Goal: Information Seeking & Learning: Find specific fact

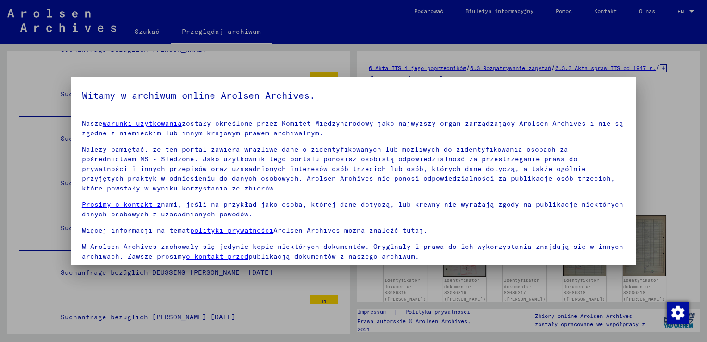
scroll to position [69, 0]
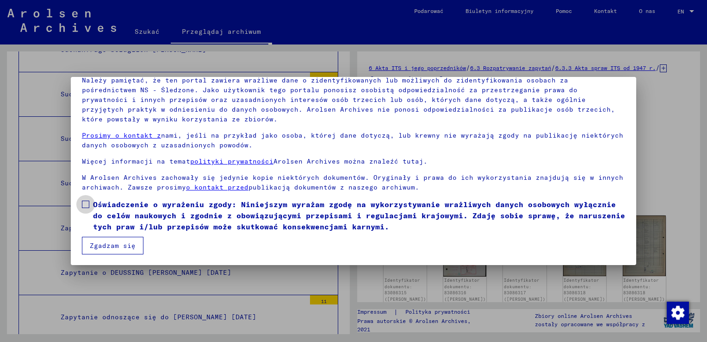
click at [88, 206] on span at bounding box center [85, 203] width 7 height 7
click at [102, 246] on button "Zgadzam się" at bounding box center [113, 246] width 62 height 18
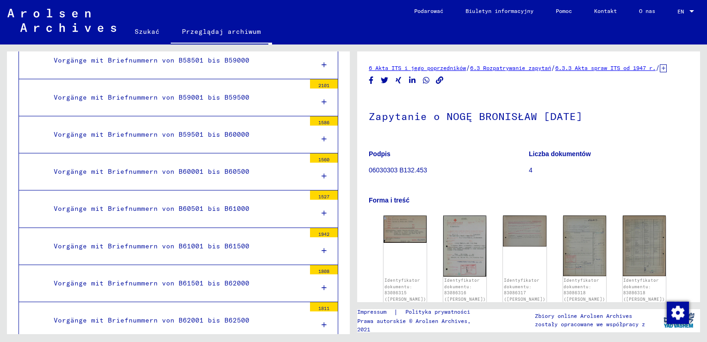
scroll to position [0, 0]
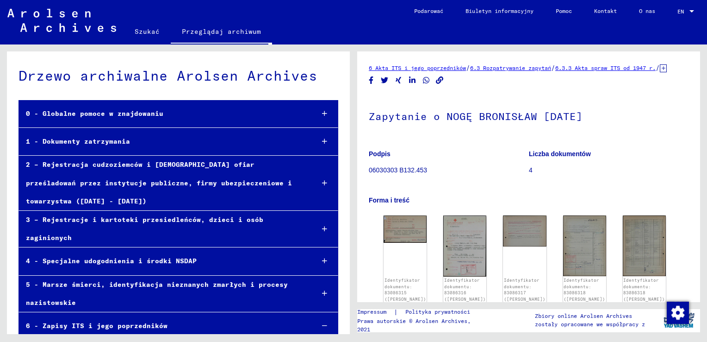
click at [145, 34] on link "Szukać" at bounding box center [147, 31] width 47 height 22
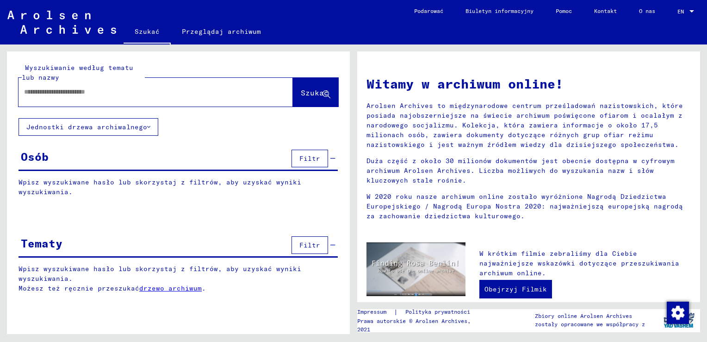
click at [130, 90] on input "text" at bounding box center [144, 92] width 241 height 10
type input "**********"
click at [302, 94] on span "Szukać" at bounding box center [315, 92] width 28 height 9
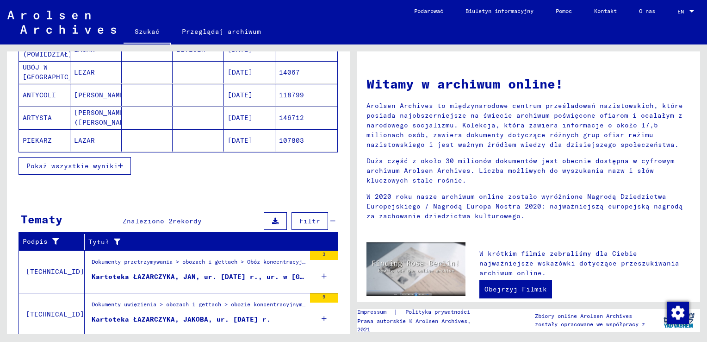
scroll to position [185, 0]
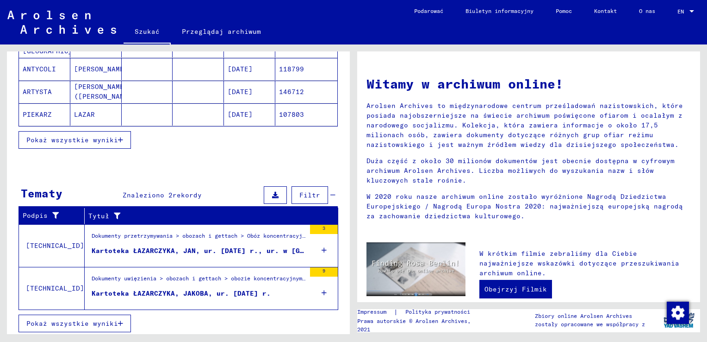
click at [214, 246] on div "Kartoteka ŁAZARCZYKA, JAN, ur. [DATE] r., ur. w [GEOGRAPHIC_DATA], KRS. SCHARFE…" at bounding box center [199, 251] width 214 height 10
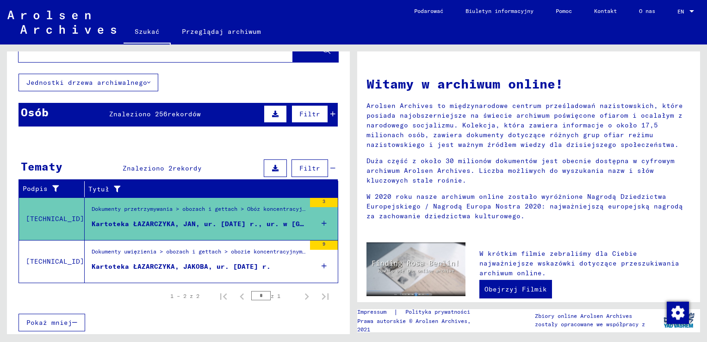
click at [148, 265] on div "Kartoteka ŁAZARCZYKA, JAKOBA, ur. [DATE] r." at bounding box center [181, 267] width 179 height 10
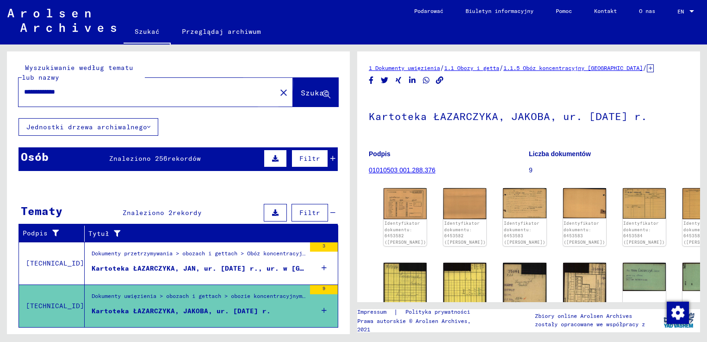
click at [301, 94] on span "Szukać" at bounding box center [315, 92] width 28 height 9
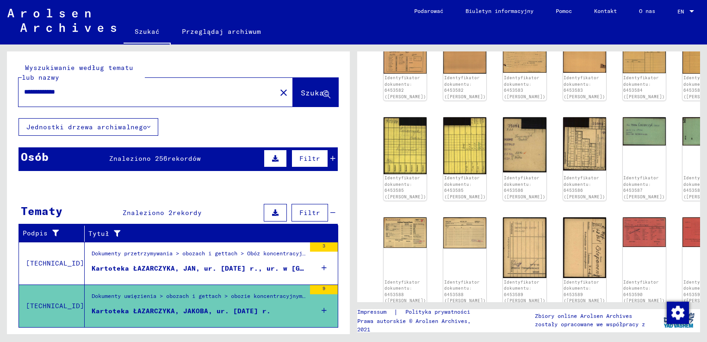
scroll to position [185, 0]
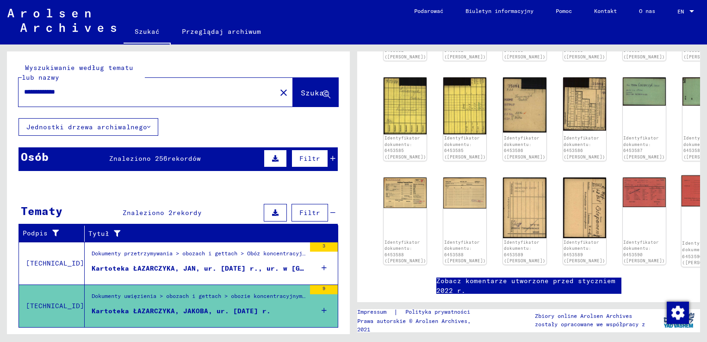
click at [682, 187] on img at bounding box center [704, 190] width 45 height 31
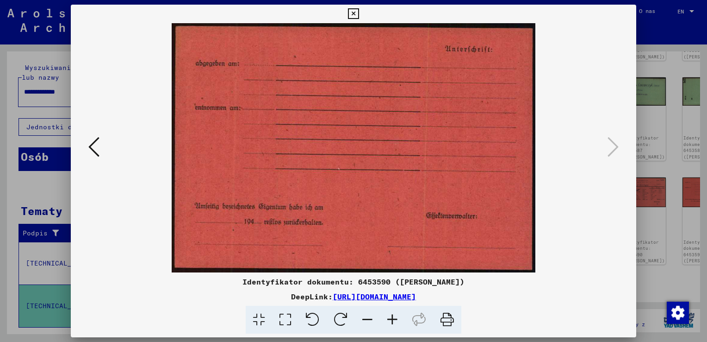
click at [98, 140] on icon at bounding box center [93, 147] width 11 height 22
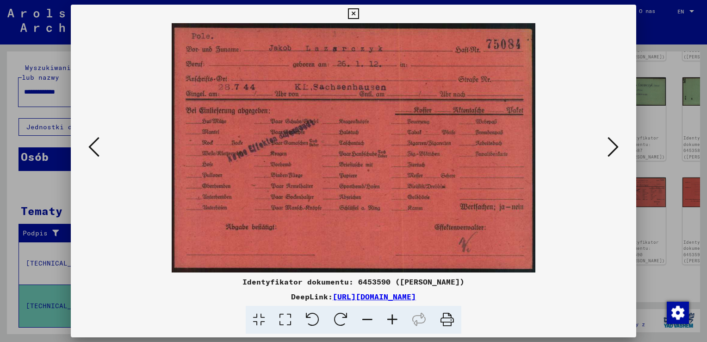
click at [614, 147] on icon at bounding box center [613, 147] width 11 height 22
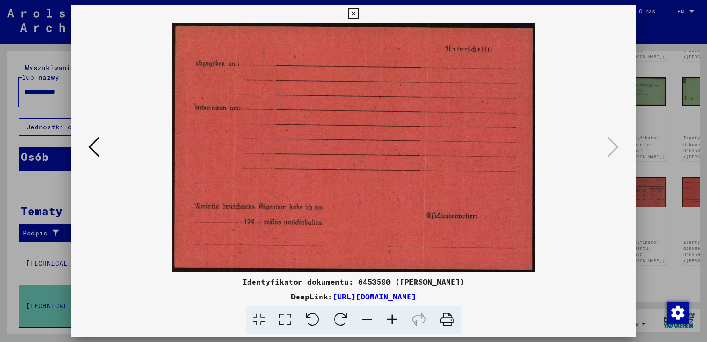
click at [96, 143] on icon at bounding box center [93, 147] width 11 height 22
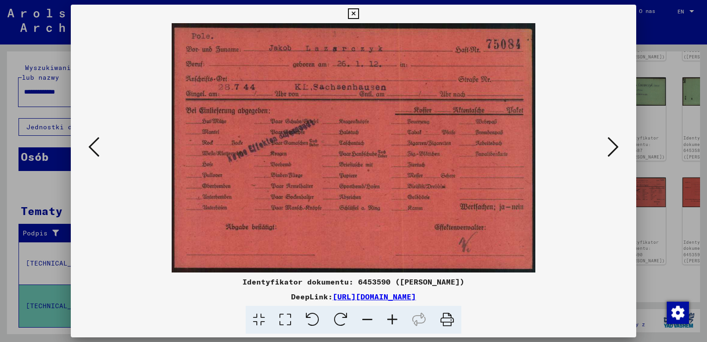
click at [96, 145] on icon at bounding box center [93, 147] width 11 height 22
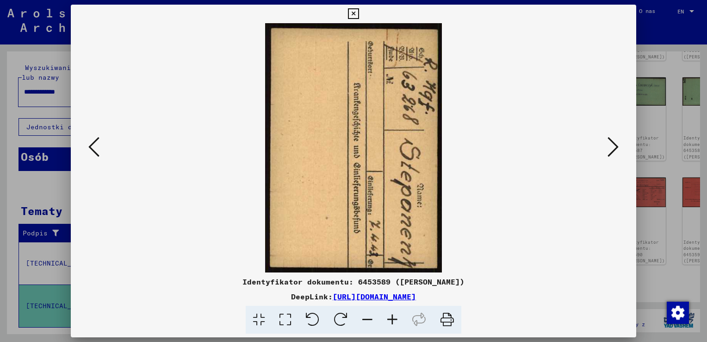
click at [355, 136] on img at bounding box center [353, 147] width 503 height 249
click at [355, 12] on icon at bounding box center [353, 13] width 11 height 11
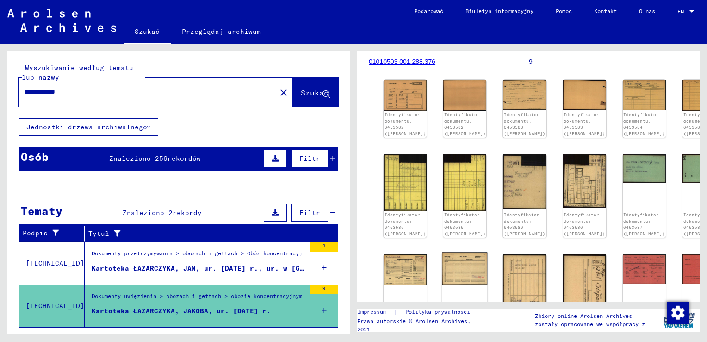
scroll to position [93, 0]
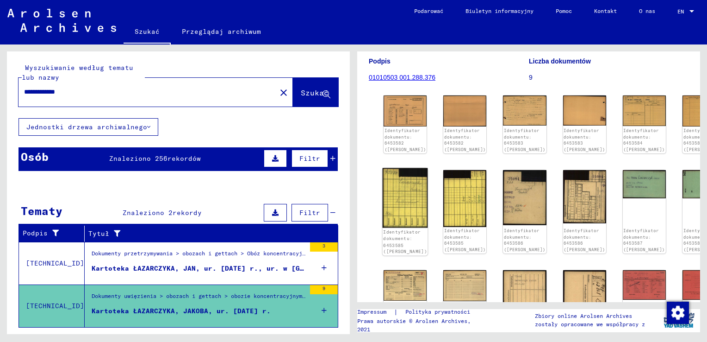
click at [396, 188] on img at bounding box center [405, 198] width 45 height 60
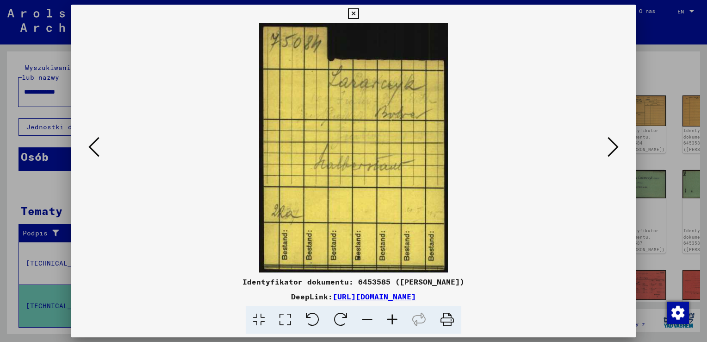
click at [608, 150] on icon at bounding box center [613, 147] width 11 height 22
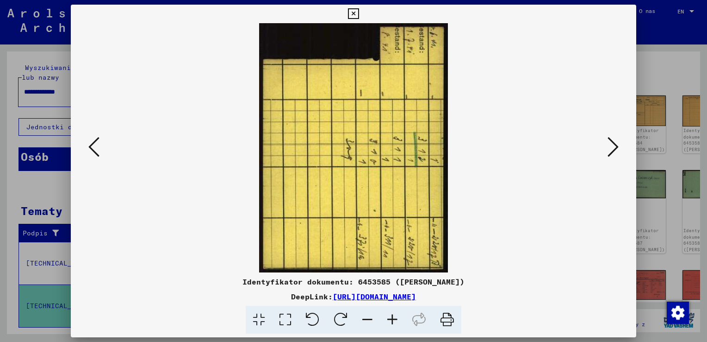
click at [608, 150] on icon at bounding box center [613, 147] width 11 height 22
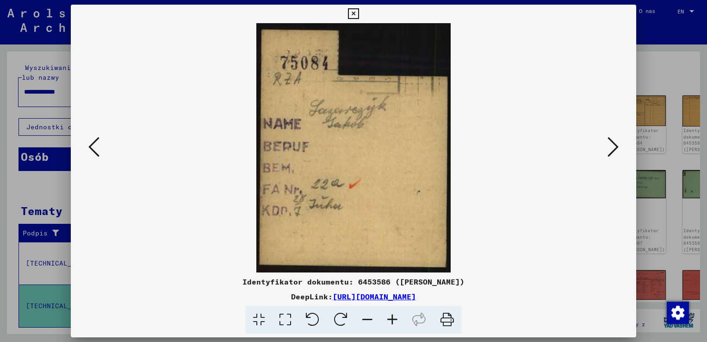
click at [610, 150] on icon at bounding box center [613, 147] width 11 height 22
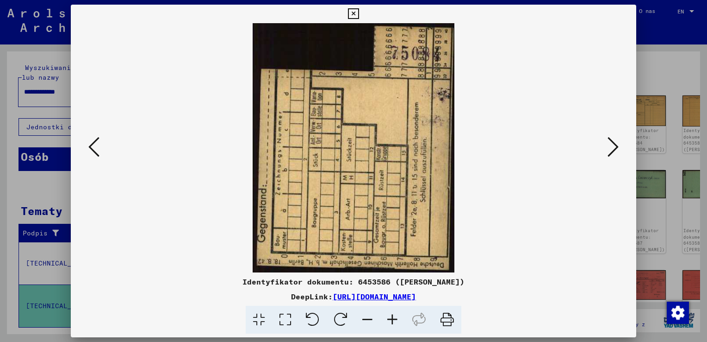
click at [610, 150] on icon at bounding box center [613, 147] width 11 height 22
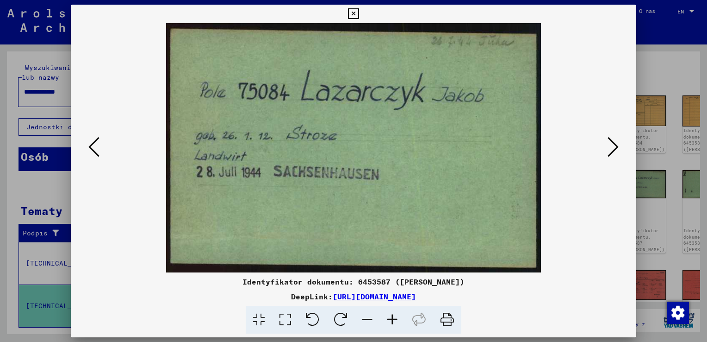
click at [610, 150] on icon at bounding box center [613, 147] width 11 height 22
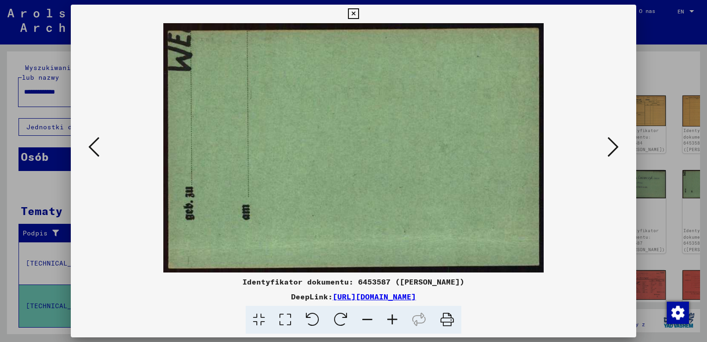
click at [610, 150] on icon at bounding box center [613, 147] width 11 height 22
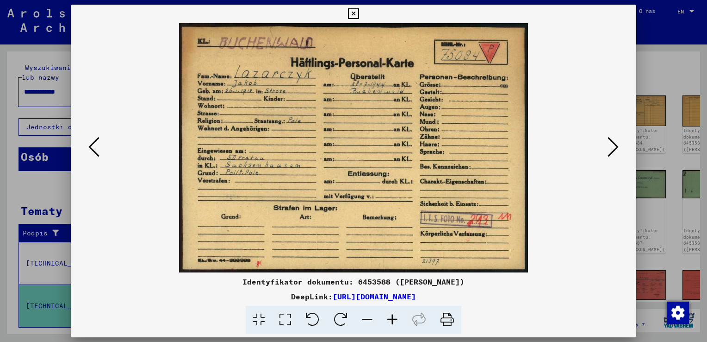
click at [610, 150] on icon at bounding box center [613, 147] width 11 height 22
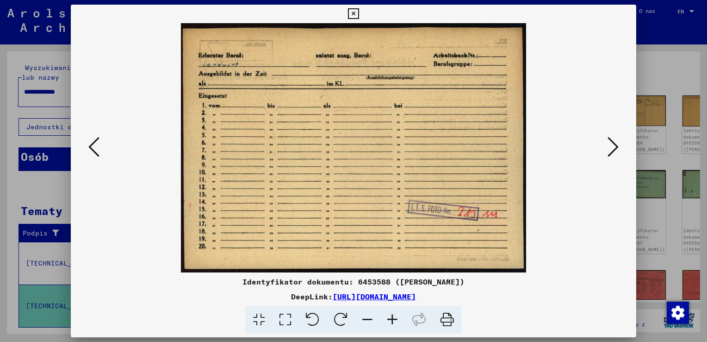
click at [610, 150] on icon at bounding box center [613, 147] width 11 height 22
